Goal: Transaction & Acquisition: Purchase product/service

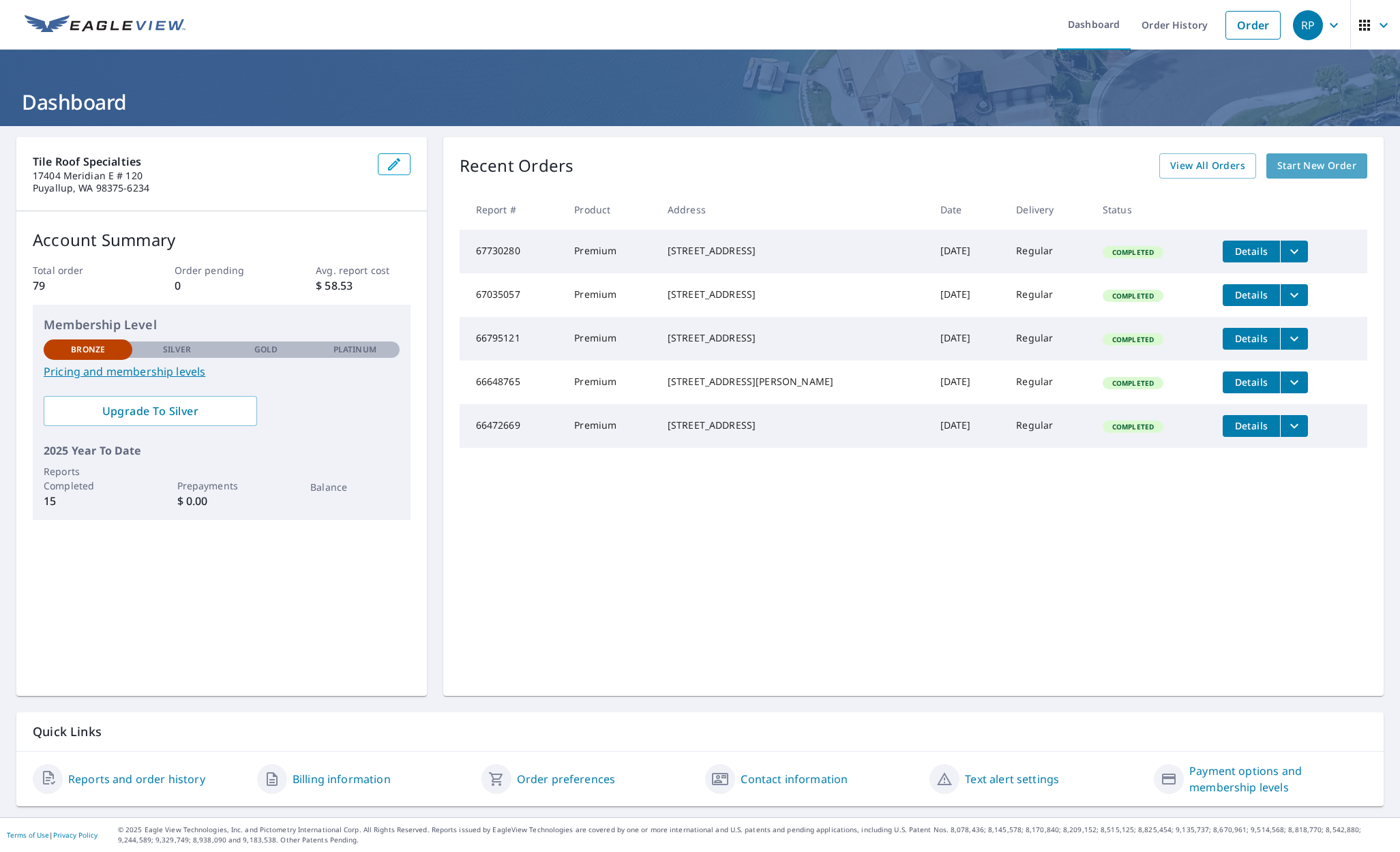
click at [1309, 165] on span "Start New Order" at bounding box center [1317, 165] width 79 height 17
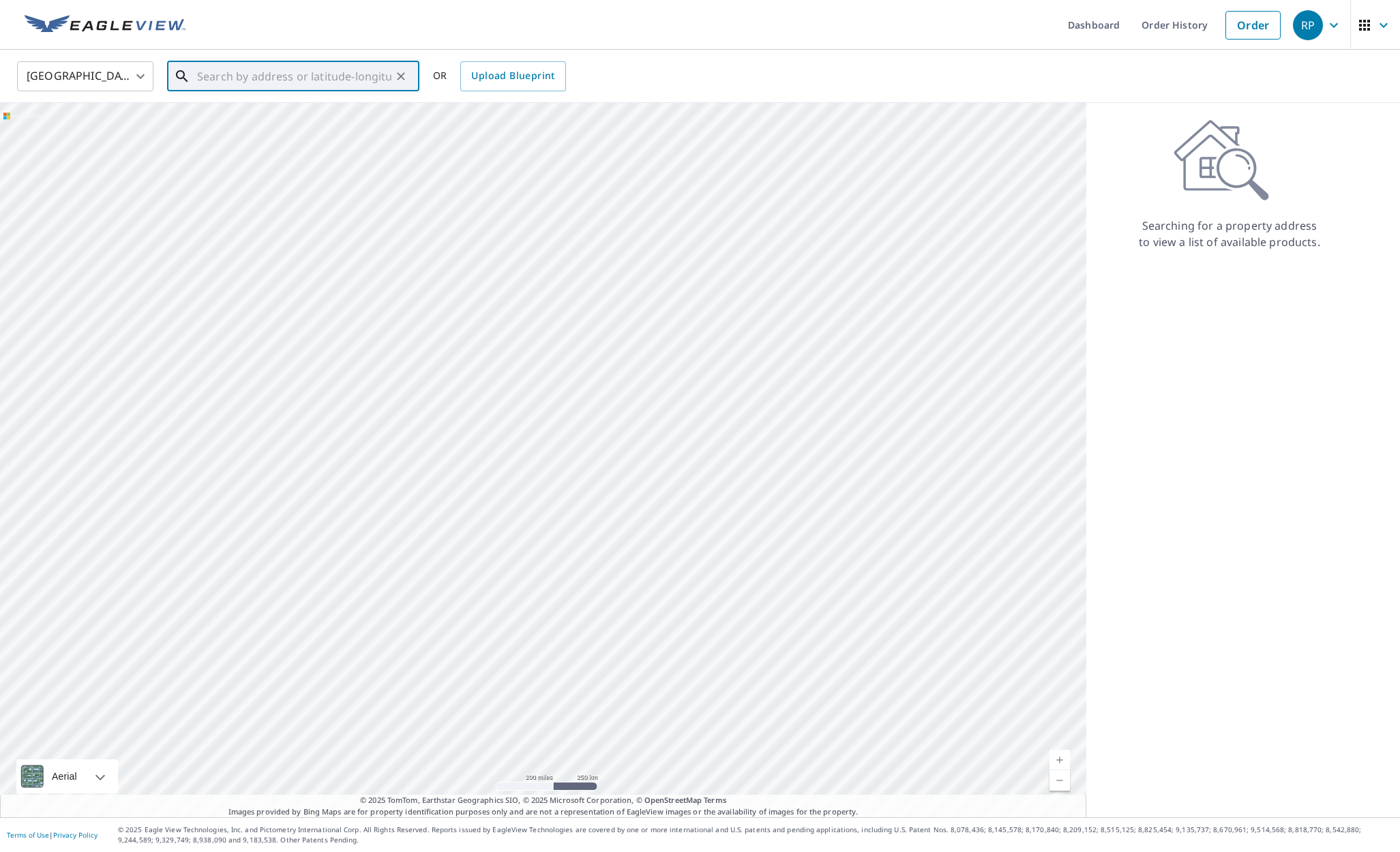
click at [200, 79] on input "text" at bounding box center [294, 77] width 194 height 38
click at [245, 121] on span "[STREET_ADDRESS]" at bounding box center [301, 116] width 214 height 16
type input "[STREET_ADDRESS]"
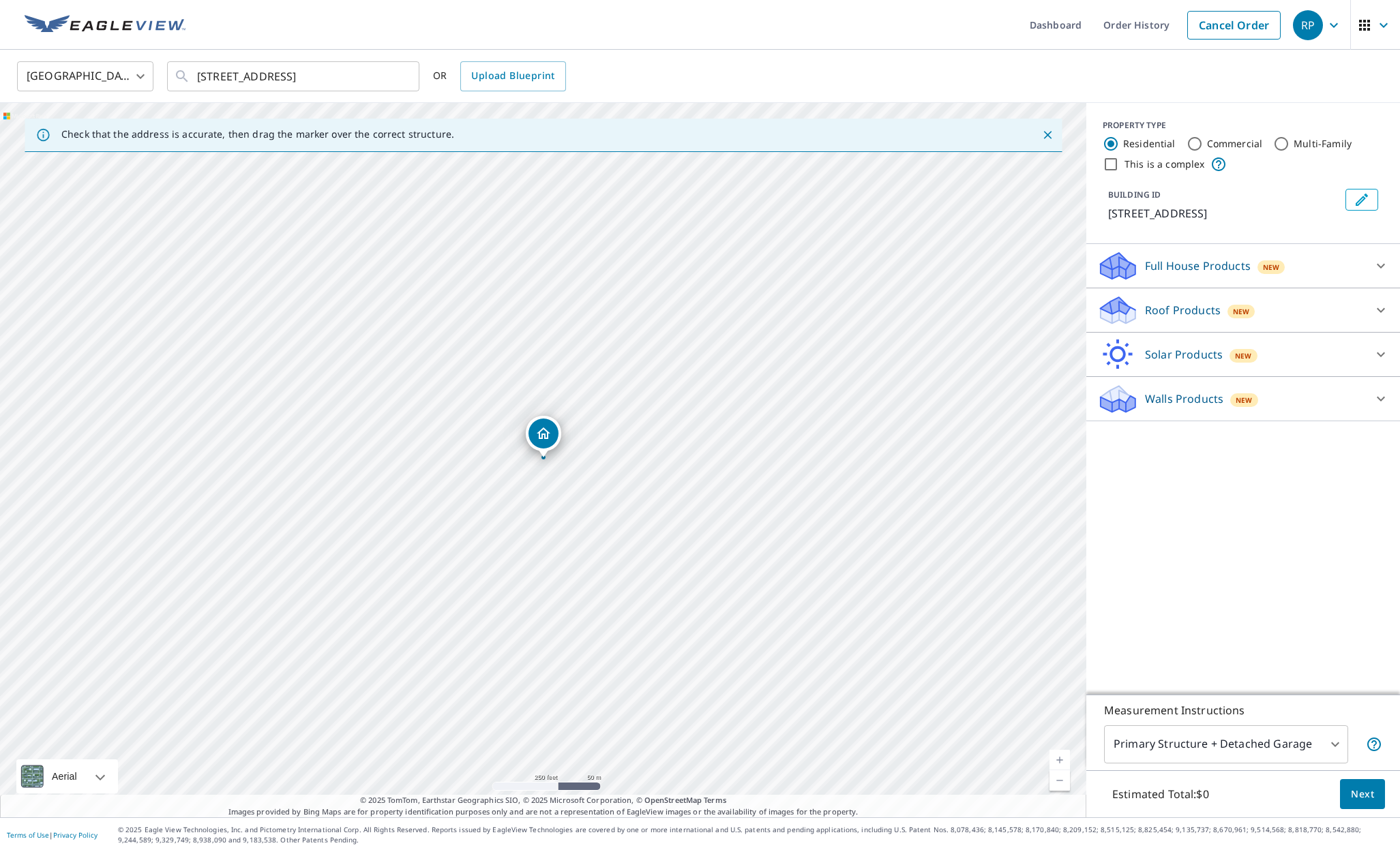
click at [1158, 309] on p "Roof Products" at bounding box center [1183, 310] width 76 height 16
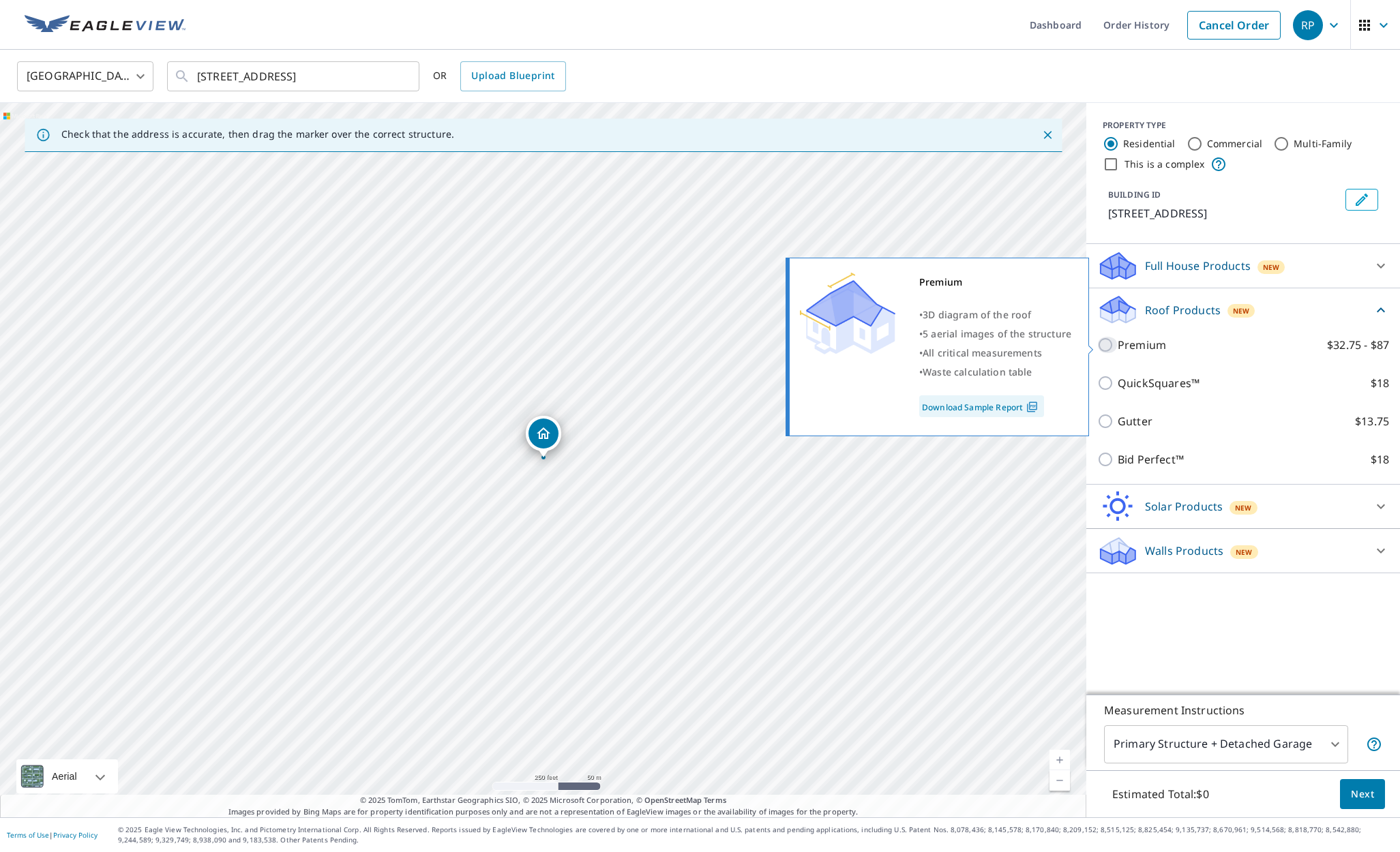
click at [1106, 343] on input "Premium $32.75 - $87" at bounding box center [1108, 345] width 21 height 16
checkbox input "true"
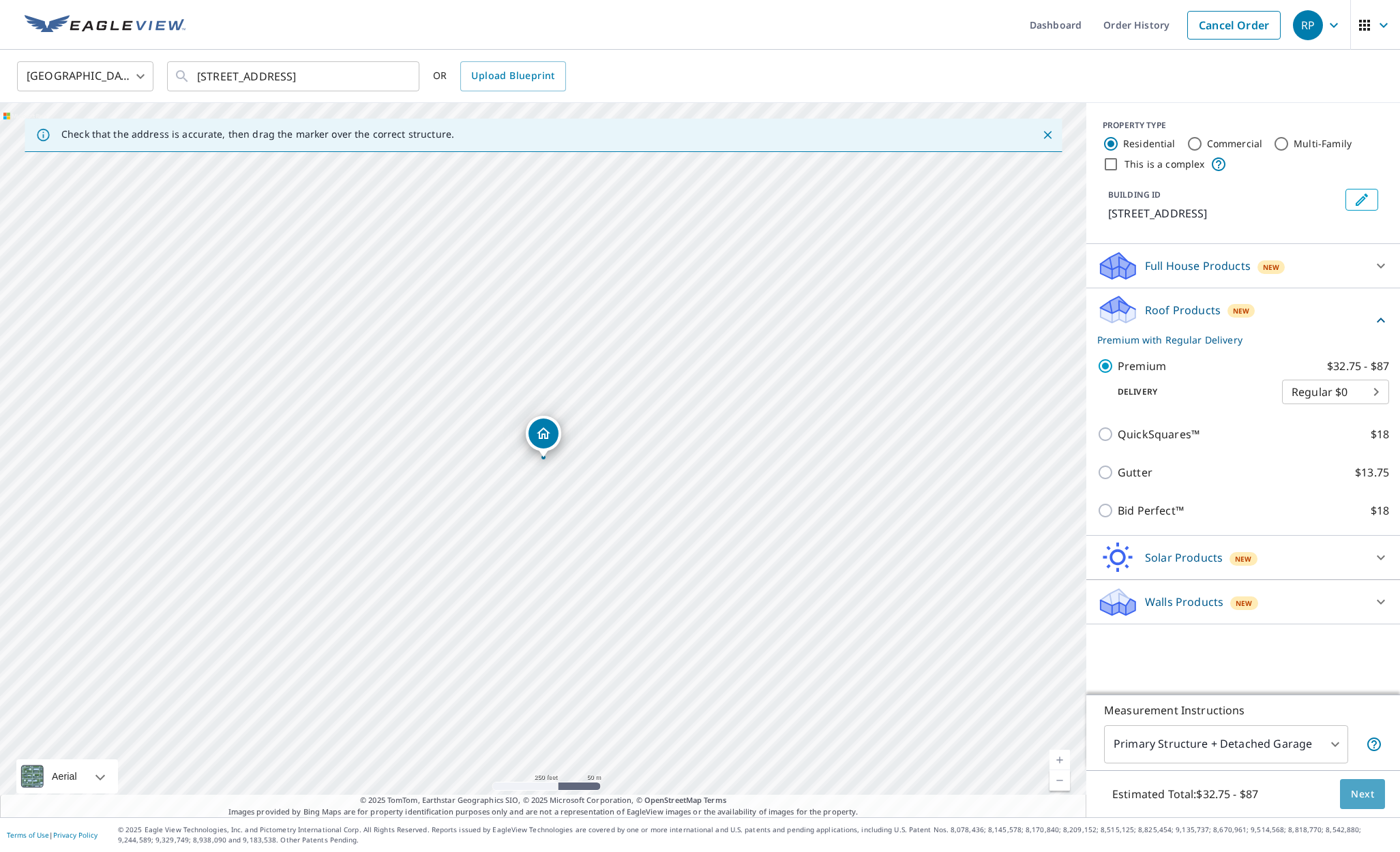
click at [1364, 794] on span "Next" at bounding box center [1363, 794] width 23 height 17
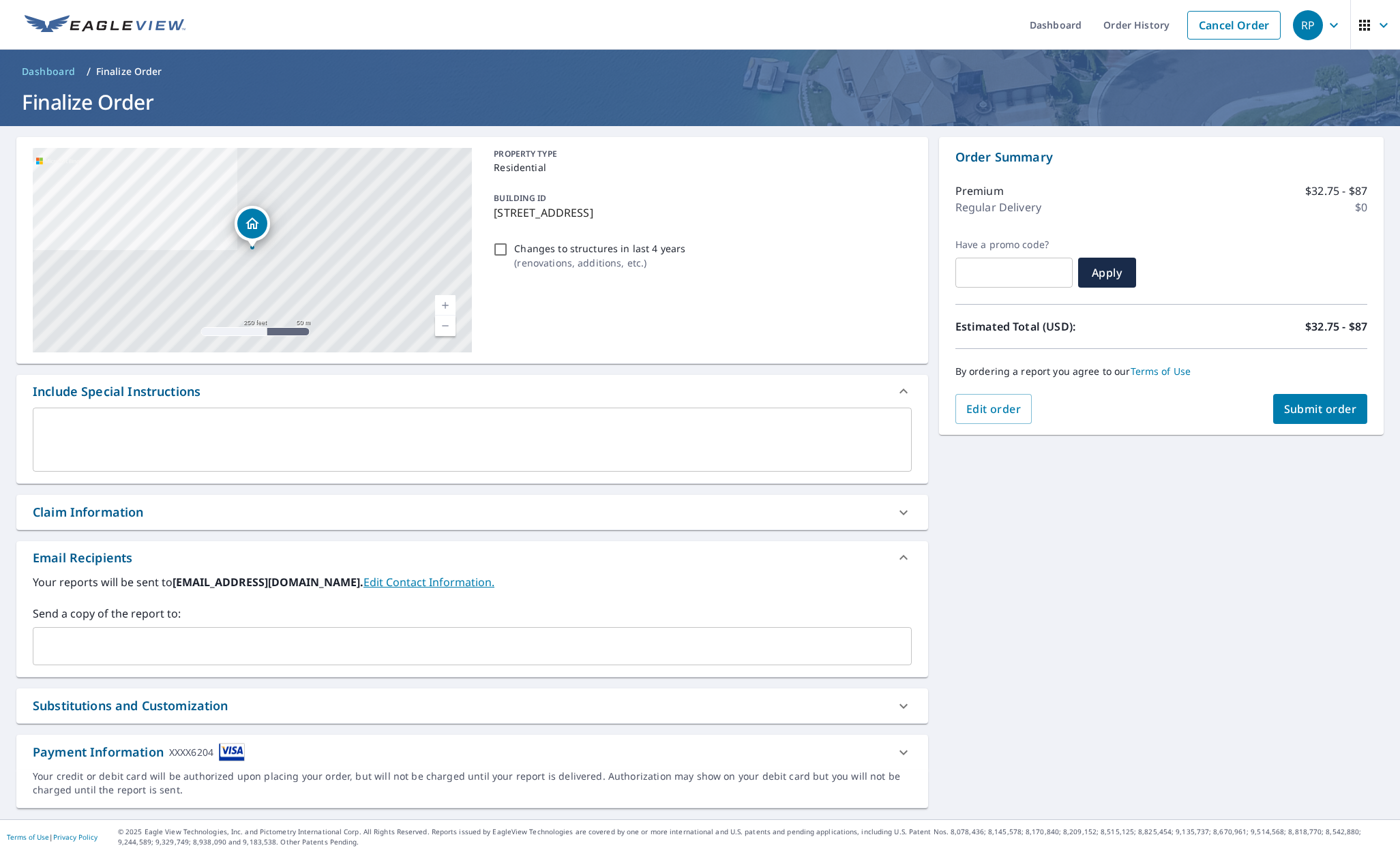
click at [69, 648] on input "text" at bounding box center [462, 645] width 847 height 26
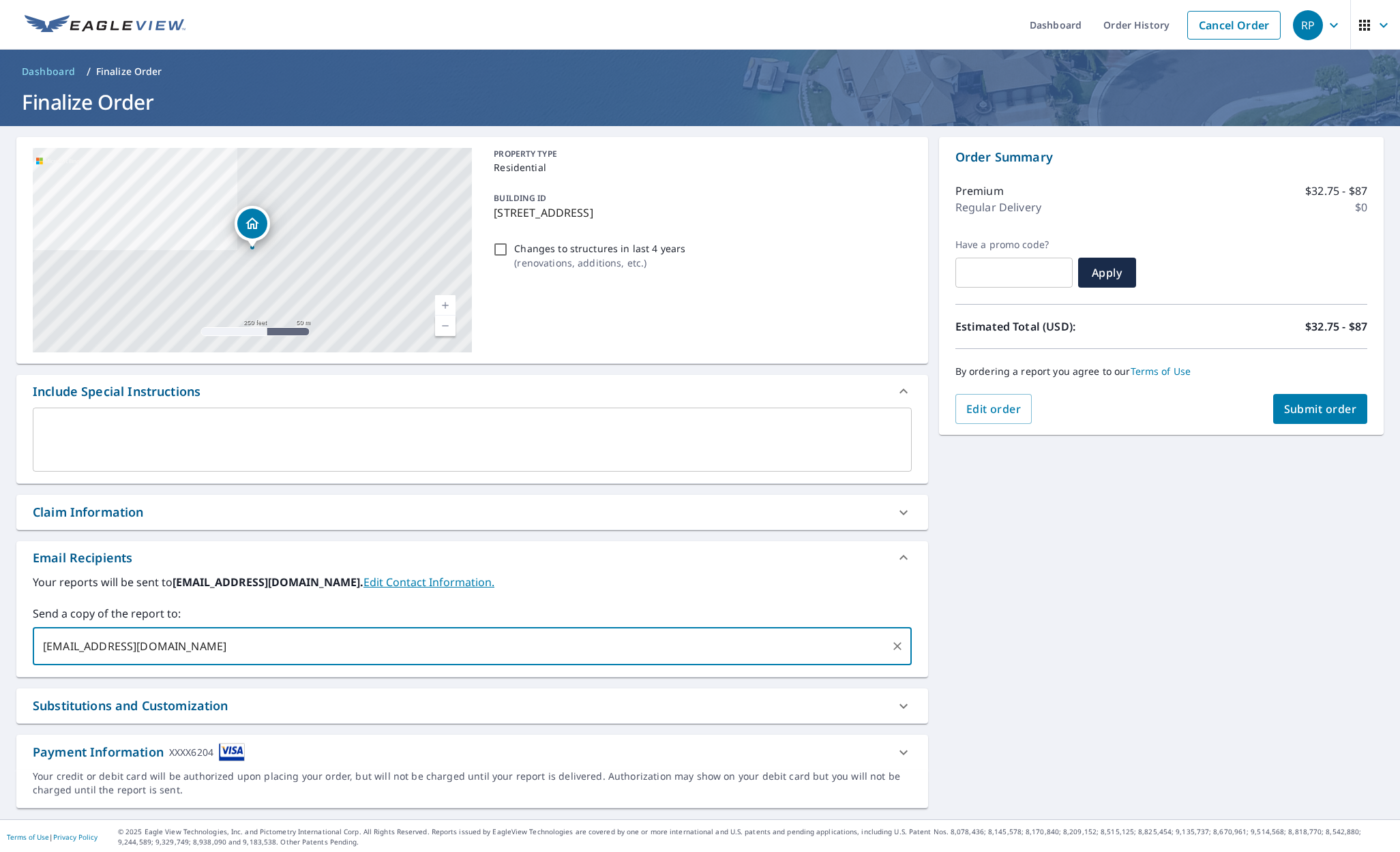
type input "[EMAIL_ADDRESS][DOMAIN_NAME]"
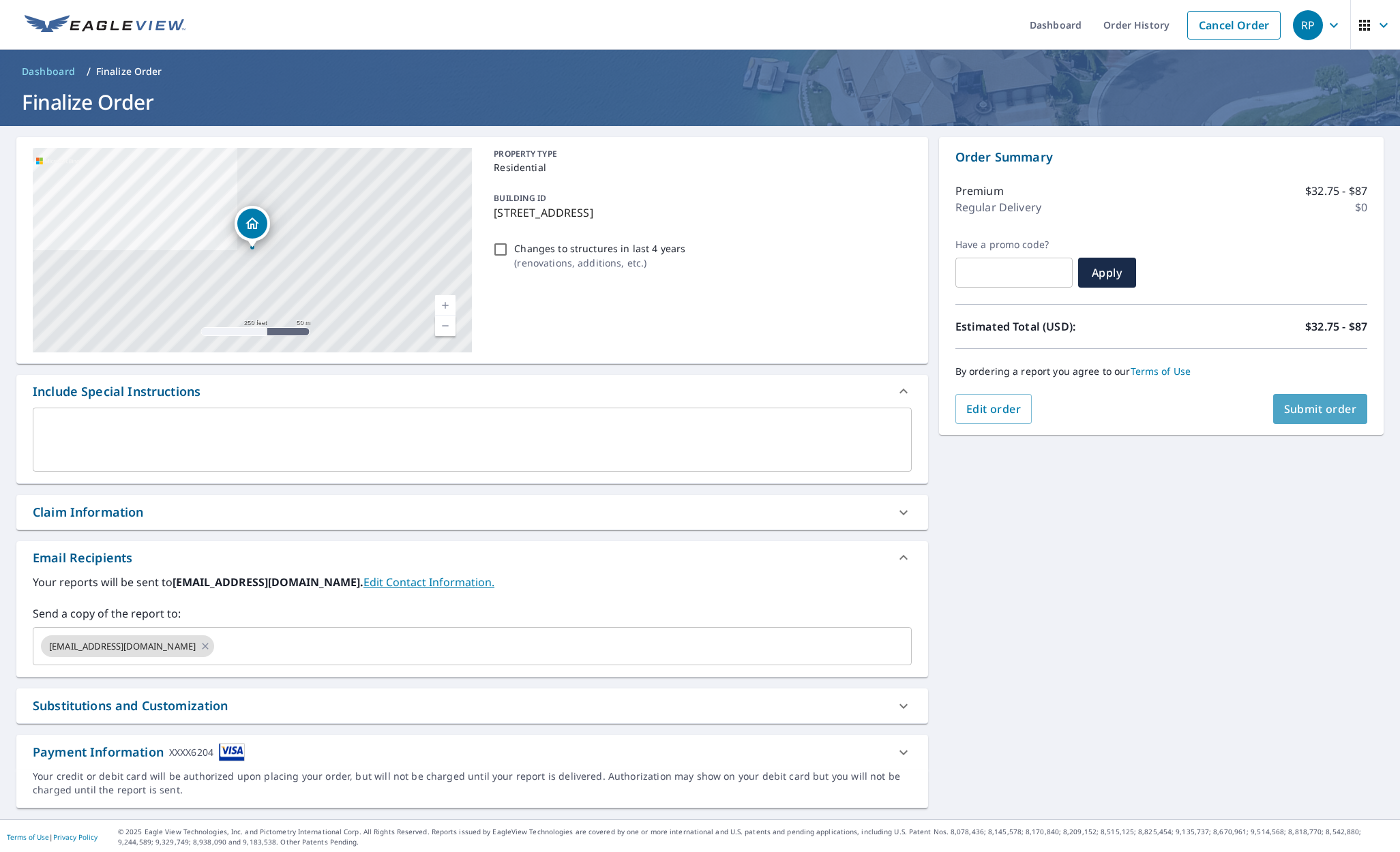
click at [1328, 411] on span "Submit order" at bounding box center [1321, 409] width 73 height 15
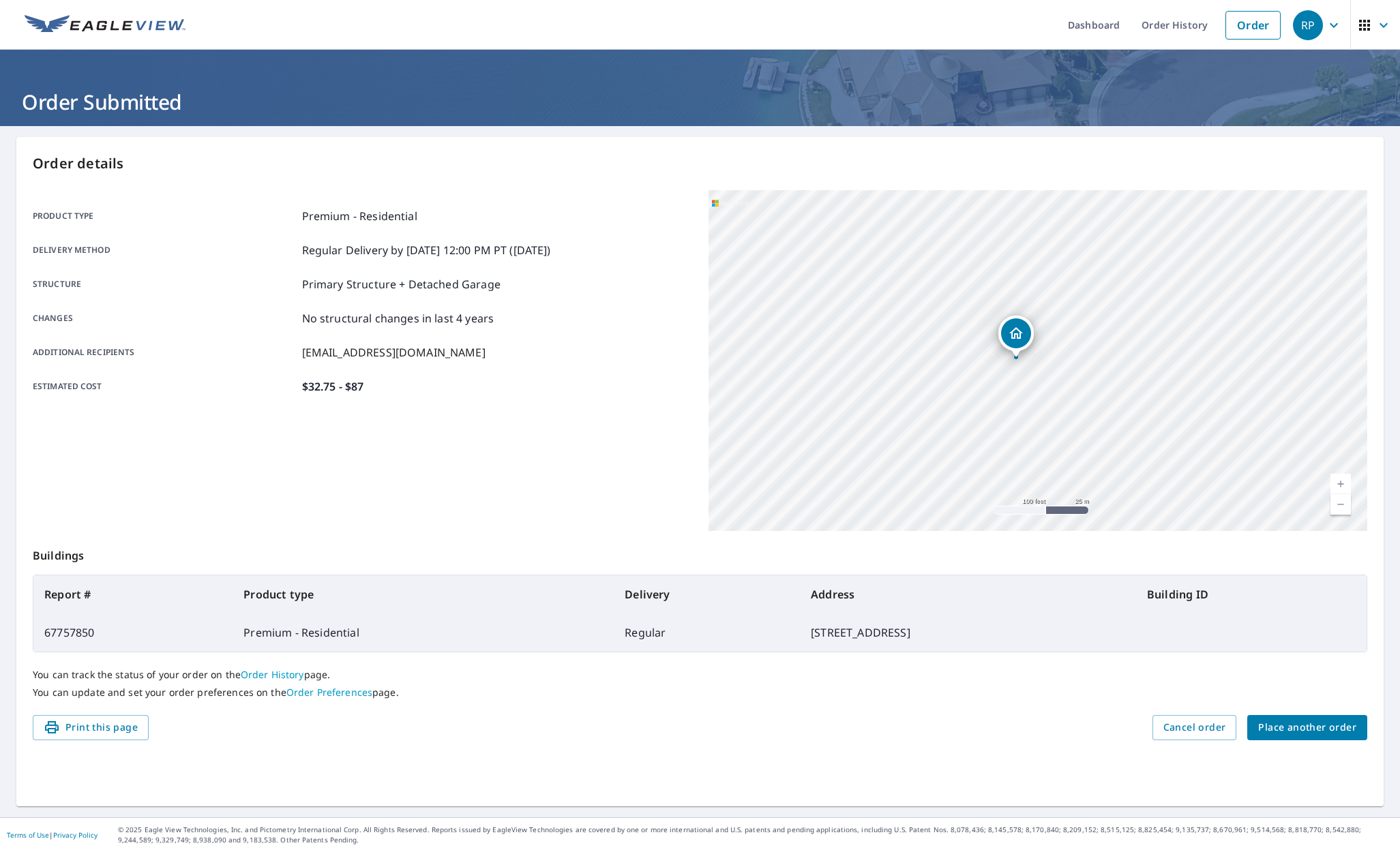
click at [1015, 362] on div "[STREET_ADDRESS]" at bounding box center [1038, 361] width 660 height 341
click at [1066, 369] on div "[STREET_ADDRESS]" at bounding box center [1038, 361] width 660 height 341
